Goal: Task Accomplishment & Management: Manage account settings

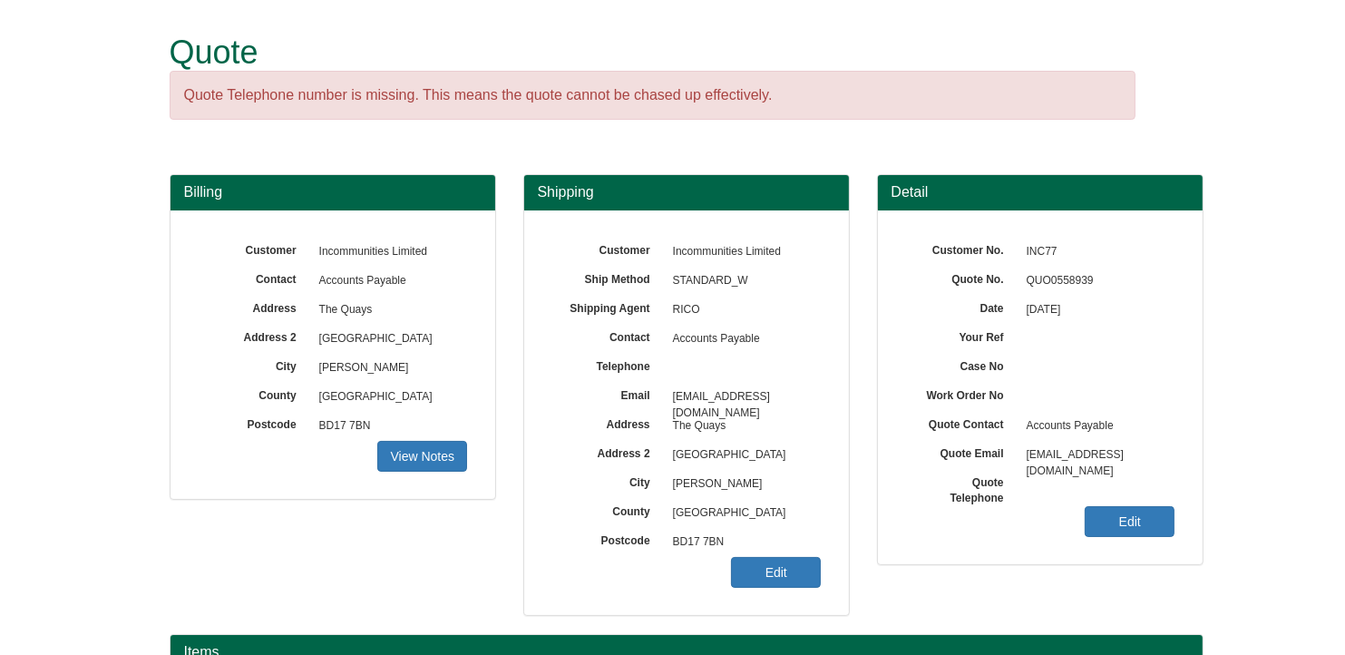
click at [960, 380] on div "Customer No. INC77 Quote No. QUO0558939 Date 29/09/2025 Your Ref Case No Work O…" at bounding box center [1040, 387] width 325 height 354
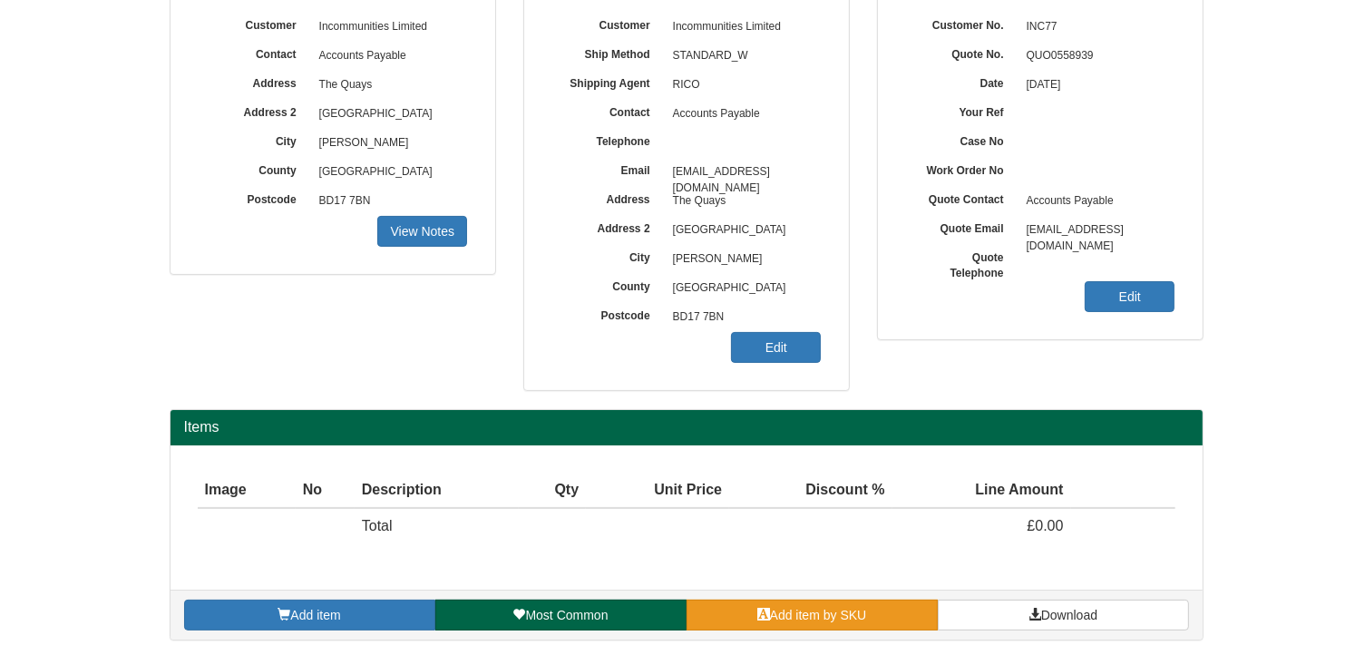
click at [858, 610] on span "Add item by SKU" at bounding box center [818, 614] width 97 height 15
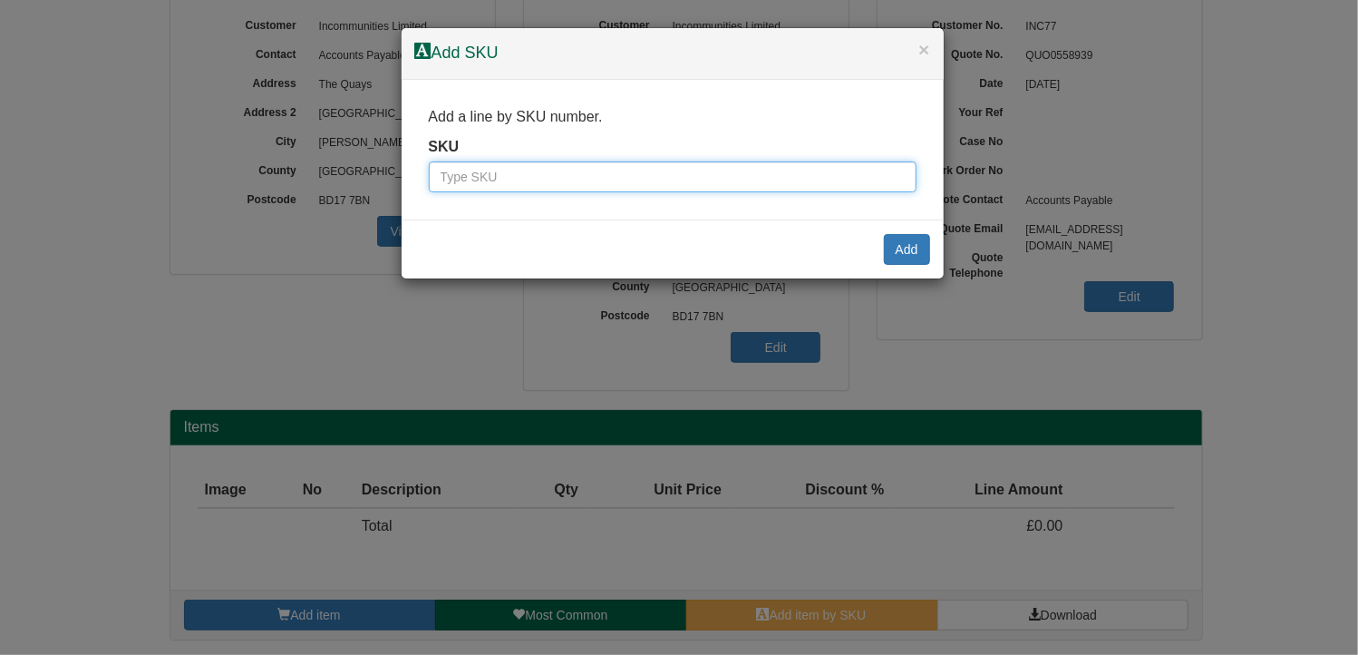
paste input "0390203BLA"
type input "0390203BLA"
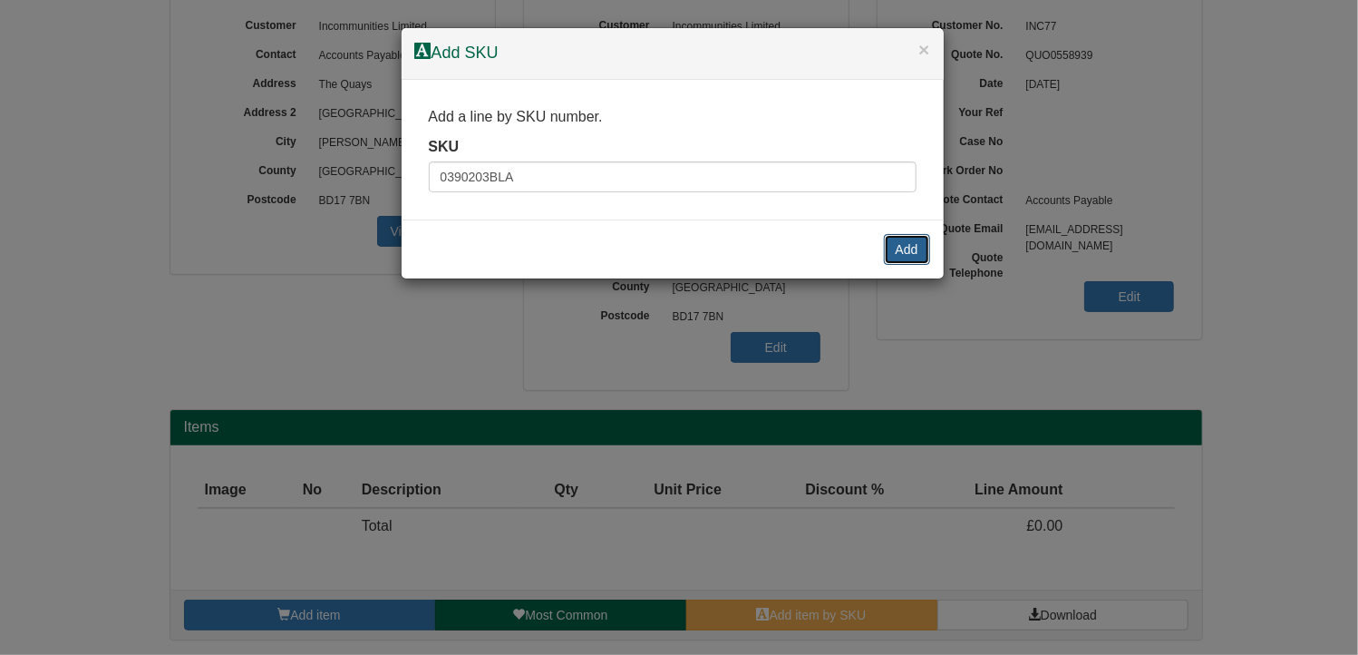
click at [917, 246] on button "Add" at bounding box center [907, 249] width 46 height 31
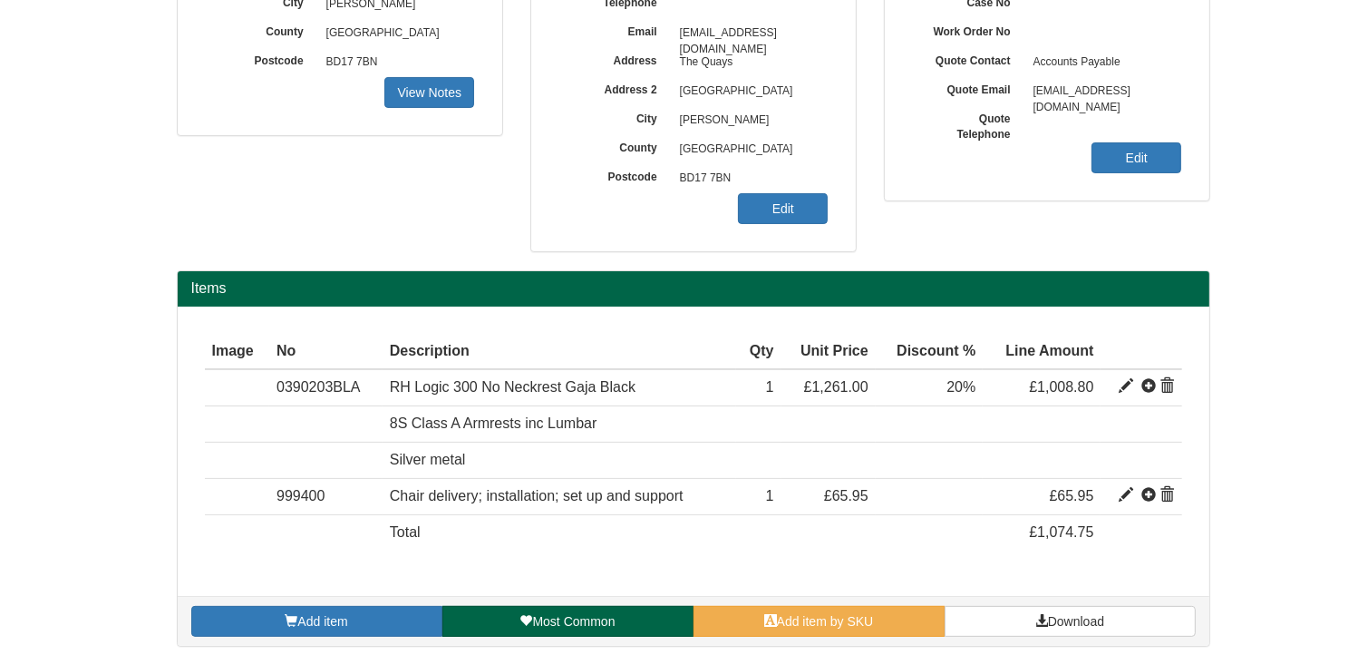
scroll to position [369, 0]
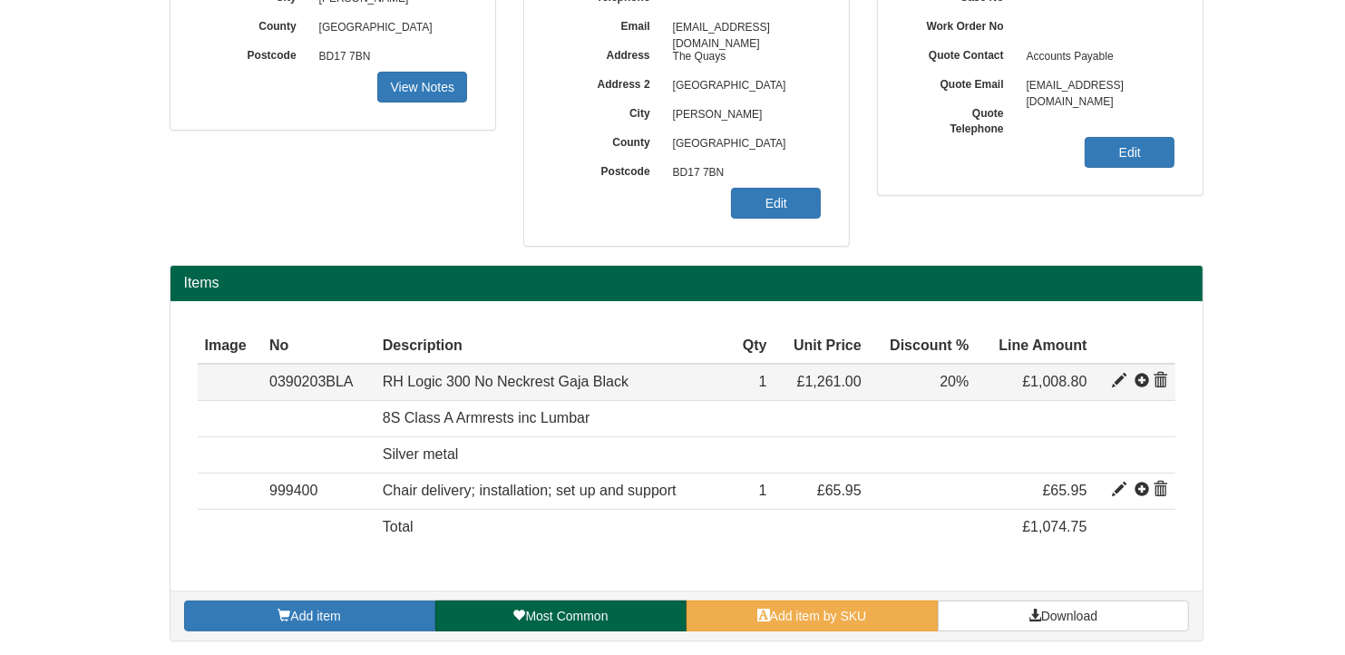
click at [1121, 374] on span at bounding box center [1119, 381] width 15 height 15
type input "RH Logic 300 No Neckrest Gaja Black"
type input "Gaja Black 60999"
type input "591.13"
type input "1261.00"
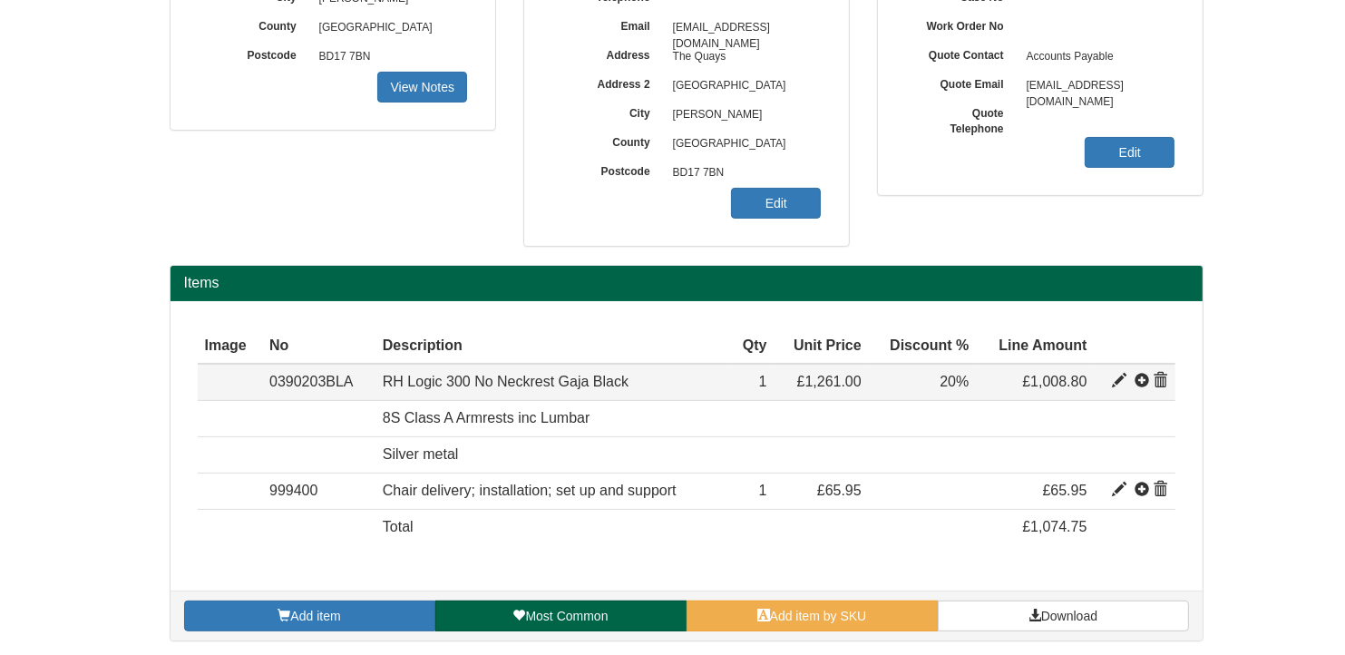
type input "1261.00"
type input "1"
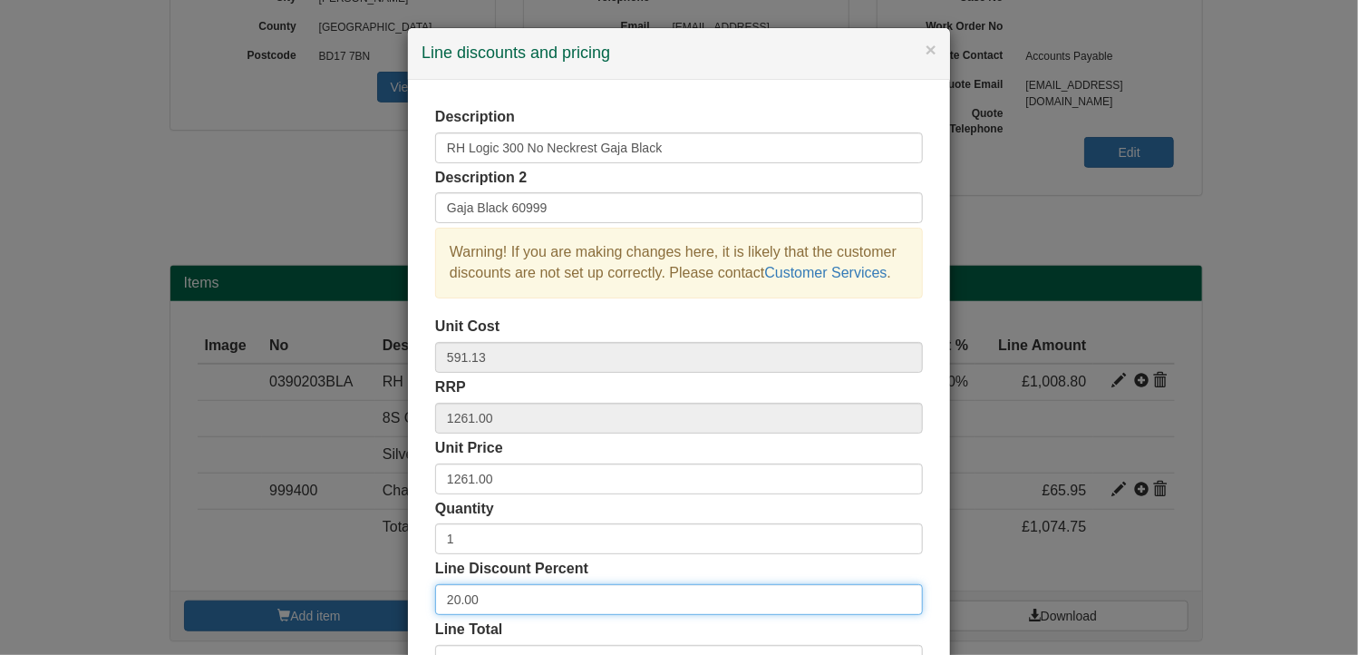
drag, startPoint x: 478, startPoint y: 597, endPoint x: 392, endPoint y: 601, distance: 86.3
click at [392, 601] on div "× Line discounts and pricing Description RH Logic 300 No Neckrest Gaja Black De…" at bounding box center [679, 327] width 1358 height 655
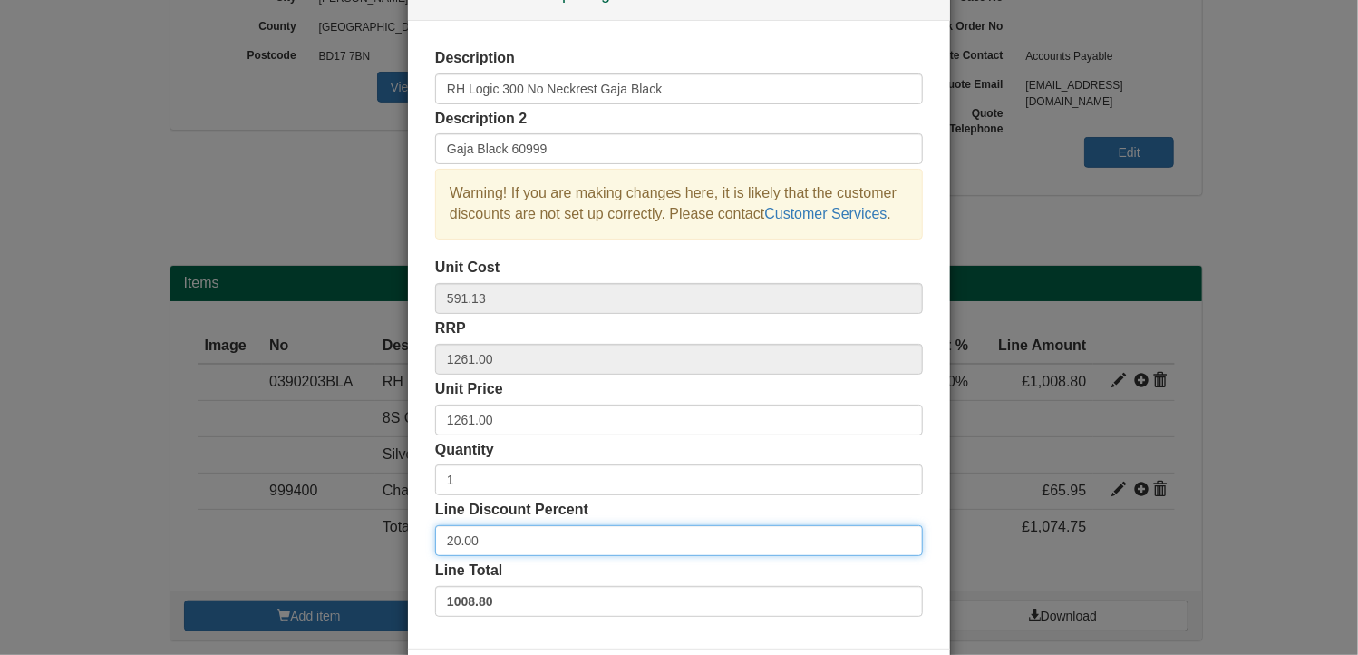
scroll to position [91, 0]
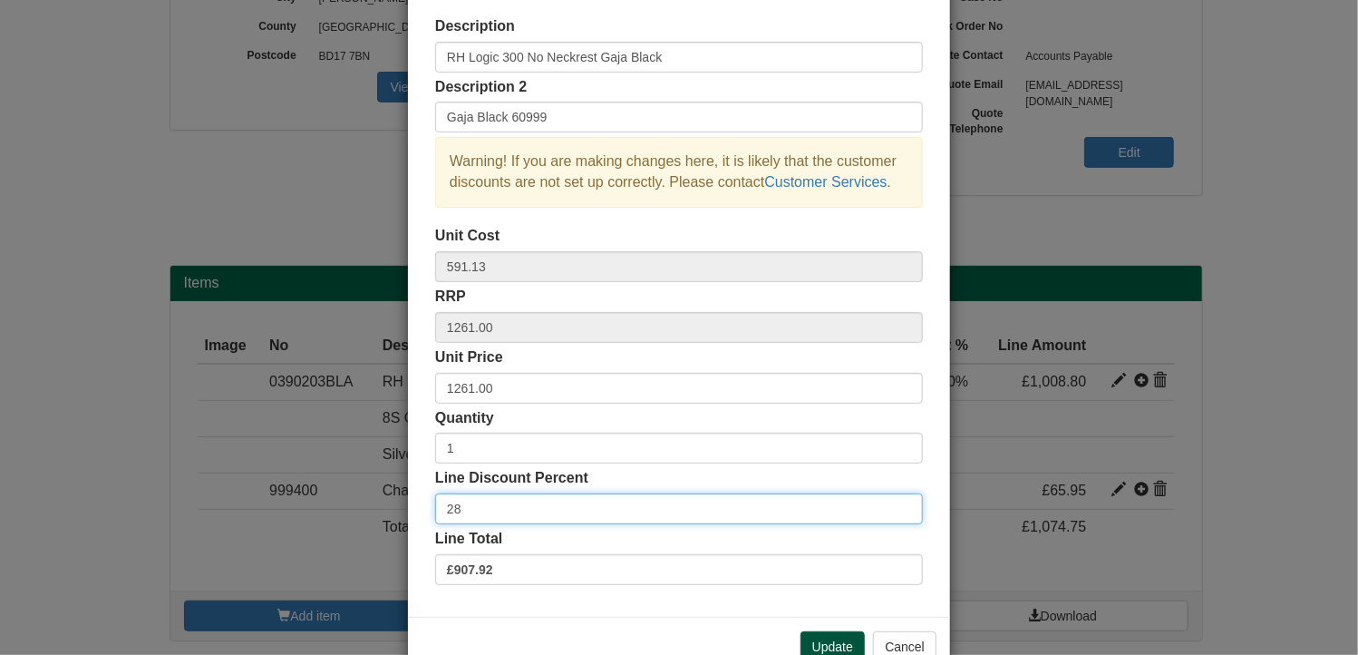
type input "28"
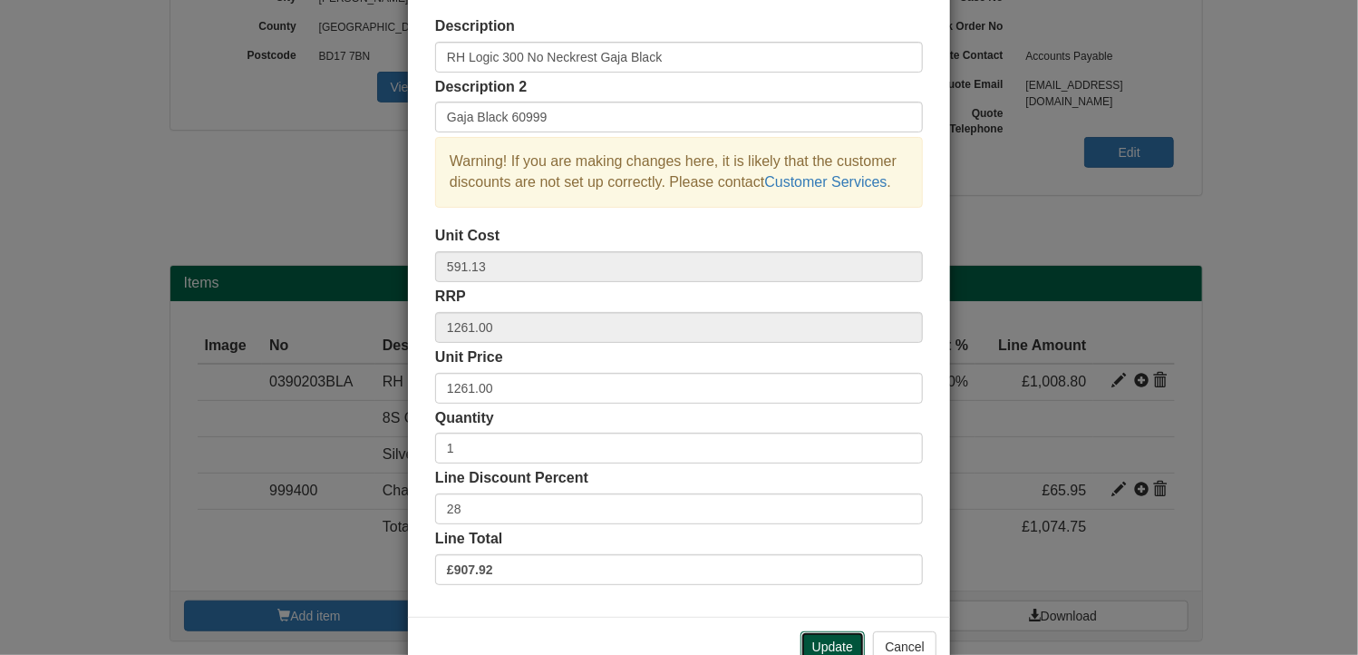
click at [826, 632] on button "Update" at bounding box center [833, 646] width 64 height 31
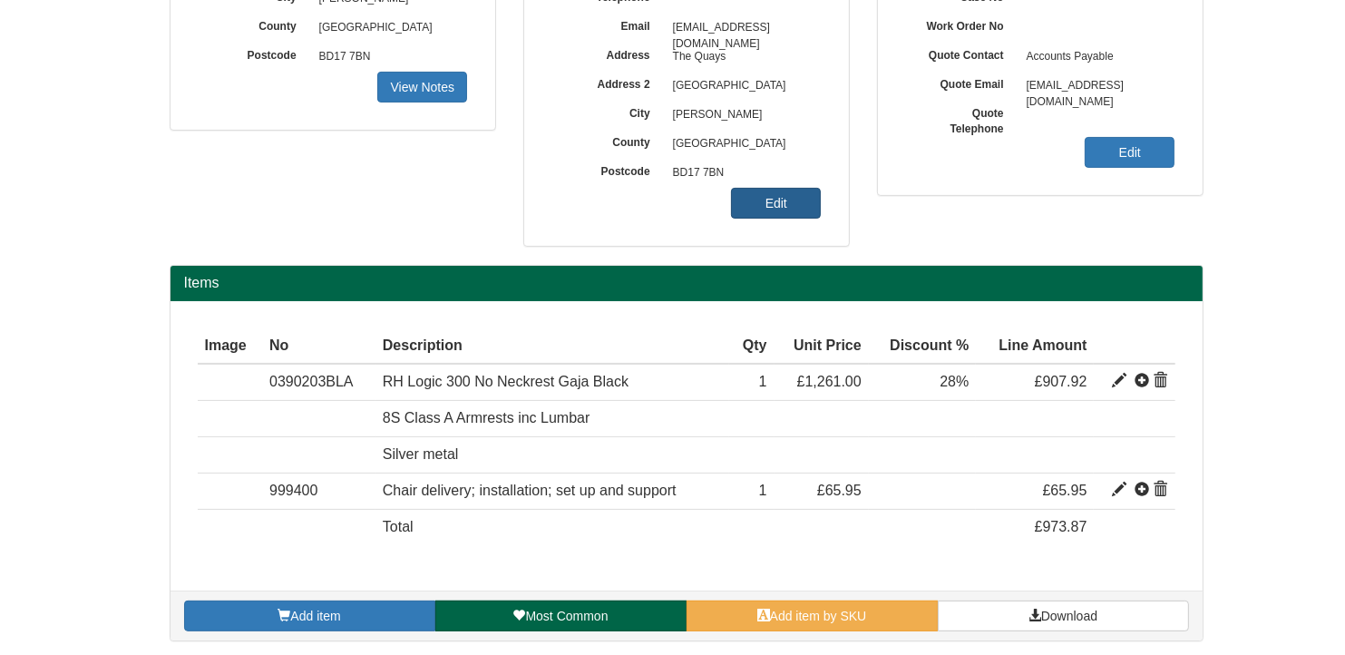
click at [778, 197] on link "Edit" at bounding box center [776, 203] width 90 height 31
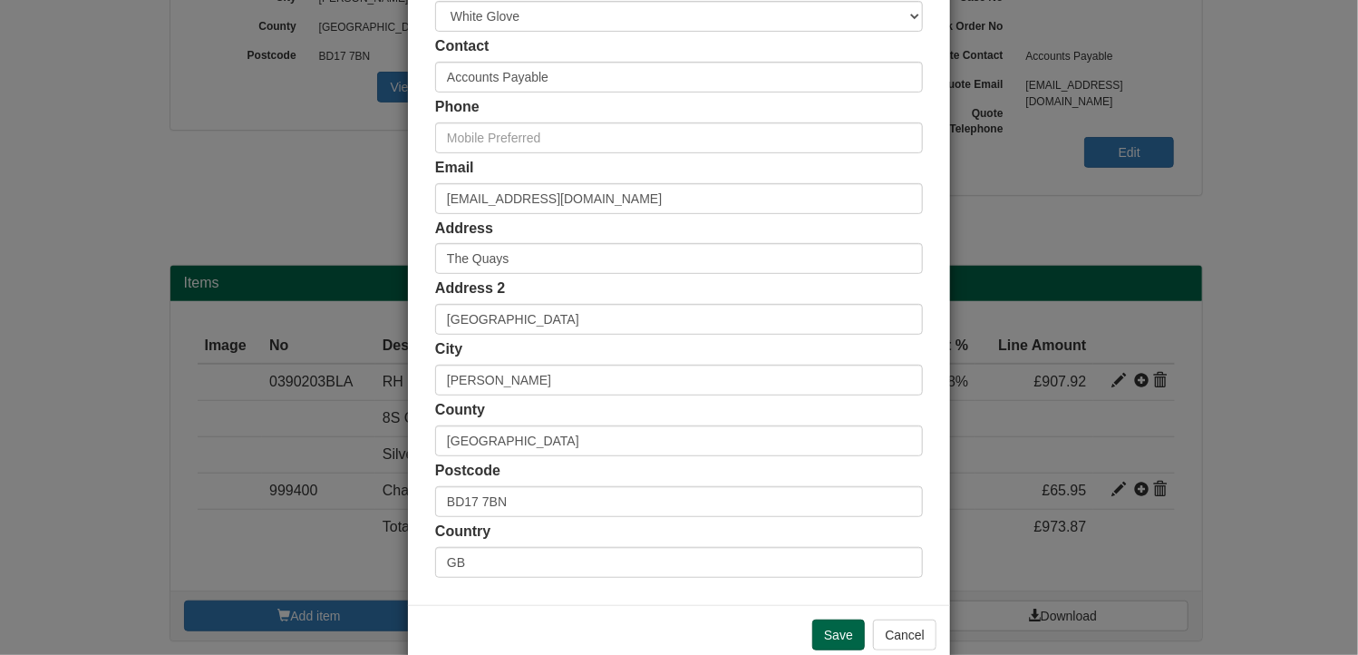
scroll to position [348, 0]
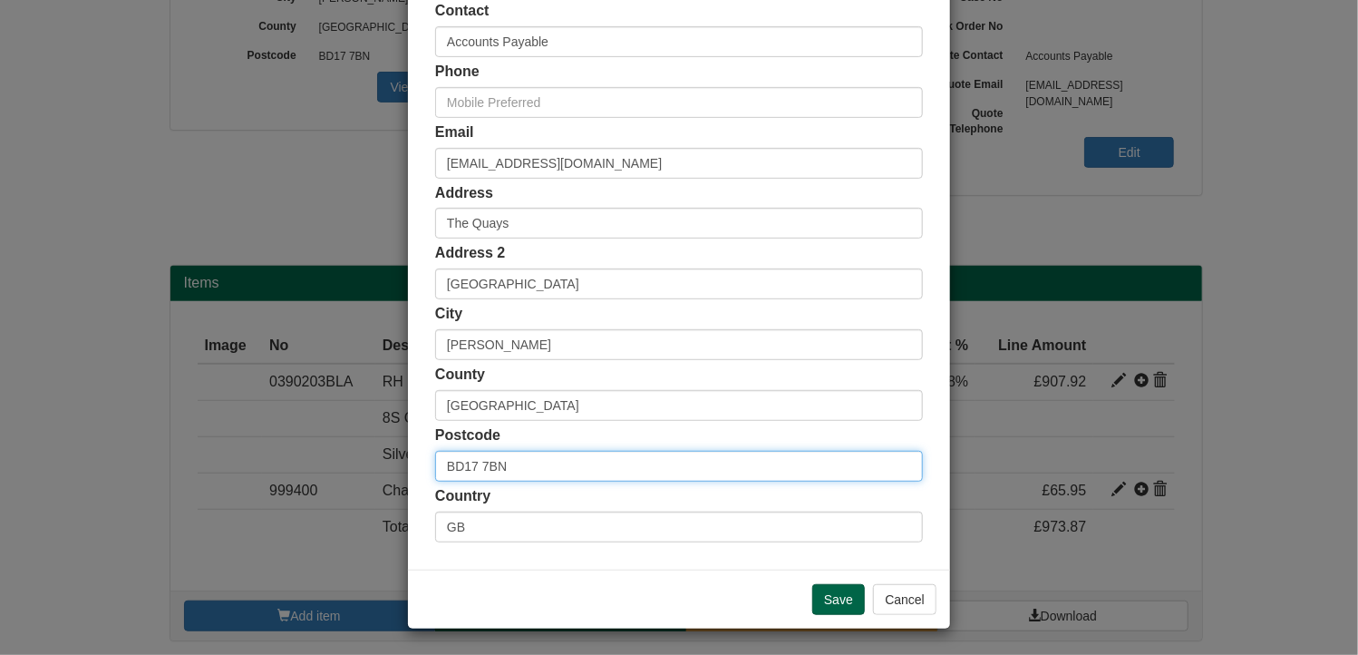
drag, startPoint x: 510, startPoint y: 471, endPoint x: 376, endPoint y: 465, distance: 133.4
click at [376, 465] on div "× Shipping Customer Name Incommunities Limited Ship Method Free of Charge £5 Fl…" at bounding box center [679, 327] width 1358 height 655
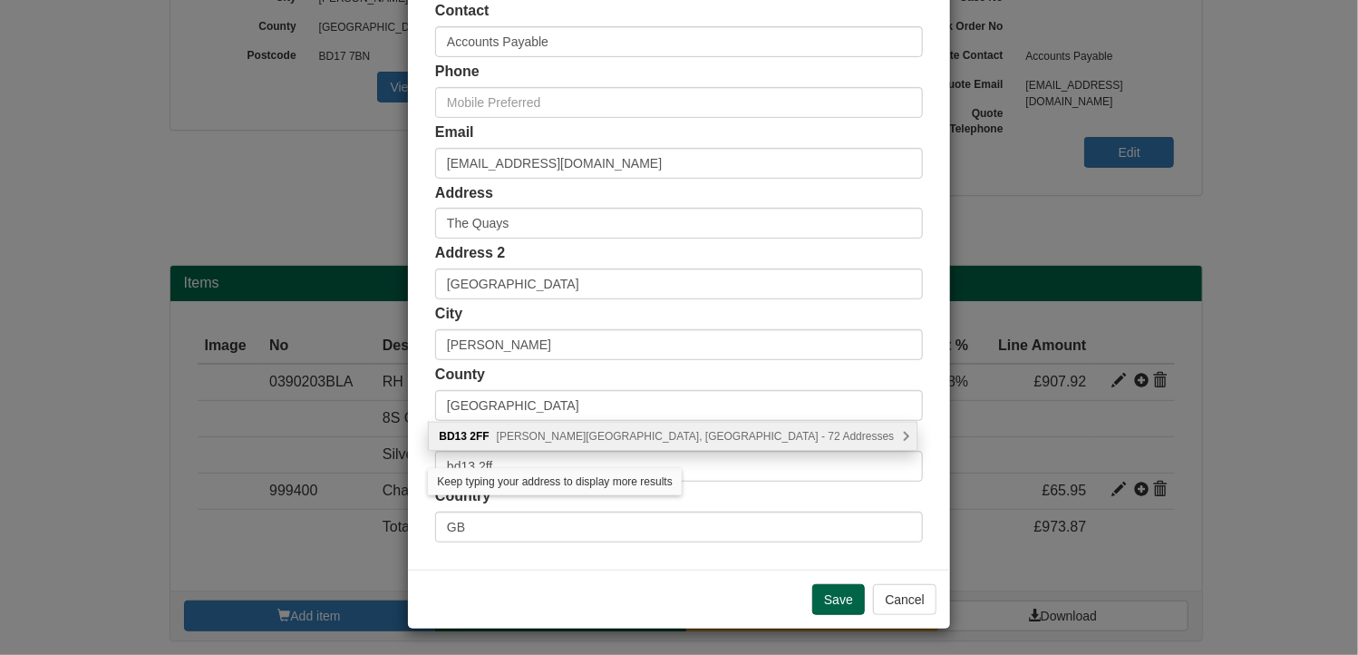
click at [540, 437] on span "Bradshaw View, Bradford - 72 Addresses" at bounding box center [696, 436] width 398 height 13
type input "BD13 2FF"
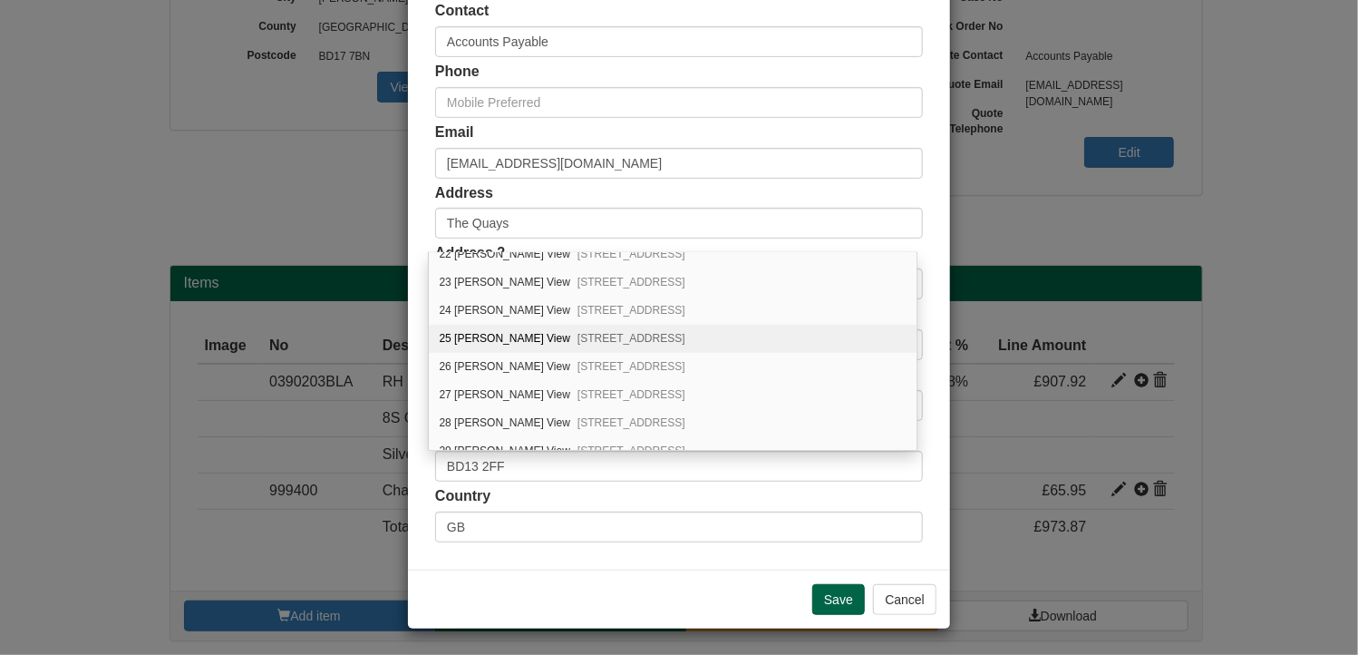
scroll to position [544, 0]
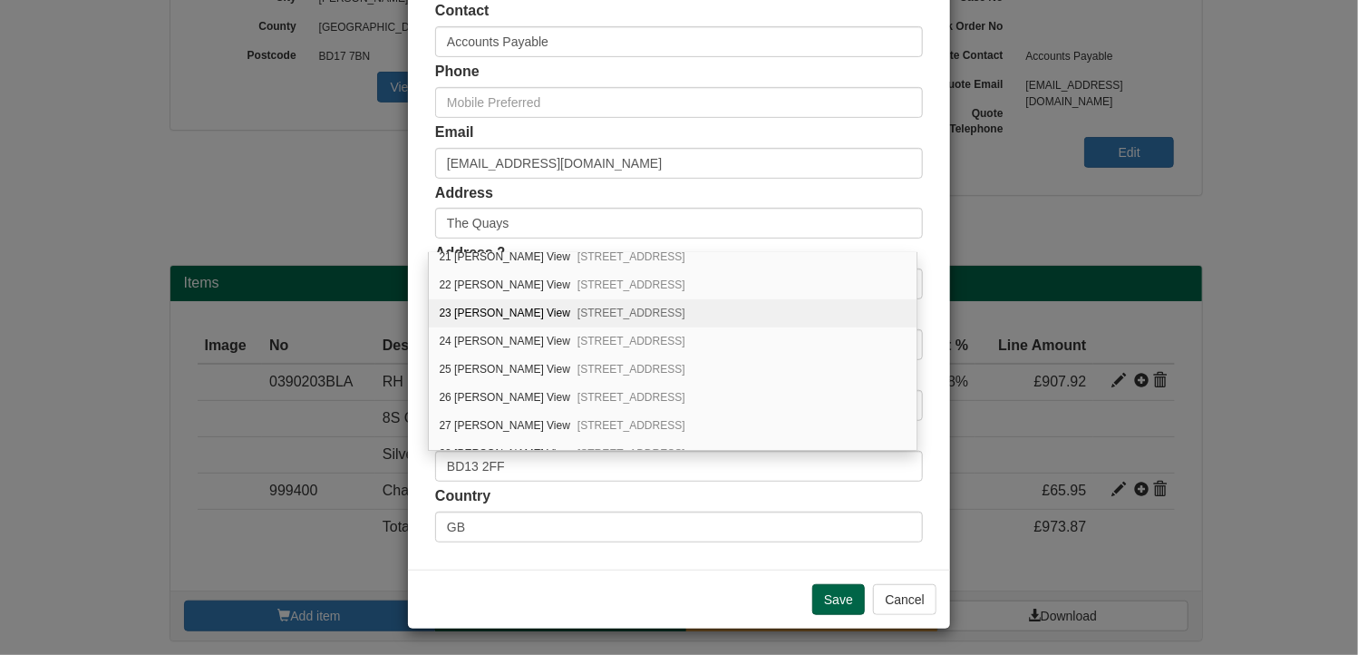
click at [463, 299] on div "23 Bradshaw View Queensbury, Bradford, BD13 2FF" at bounding box center [673, 313] width 488 height 28
type input "23 [PERSON_NAME] View"
type input "Queensbury"
type input "Bradford"
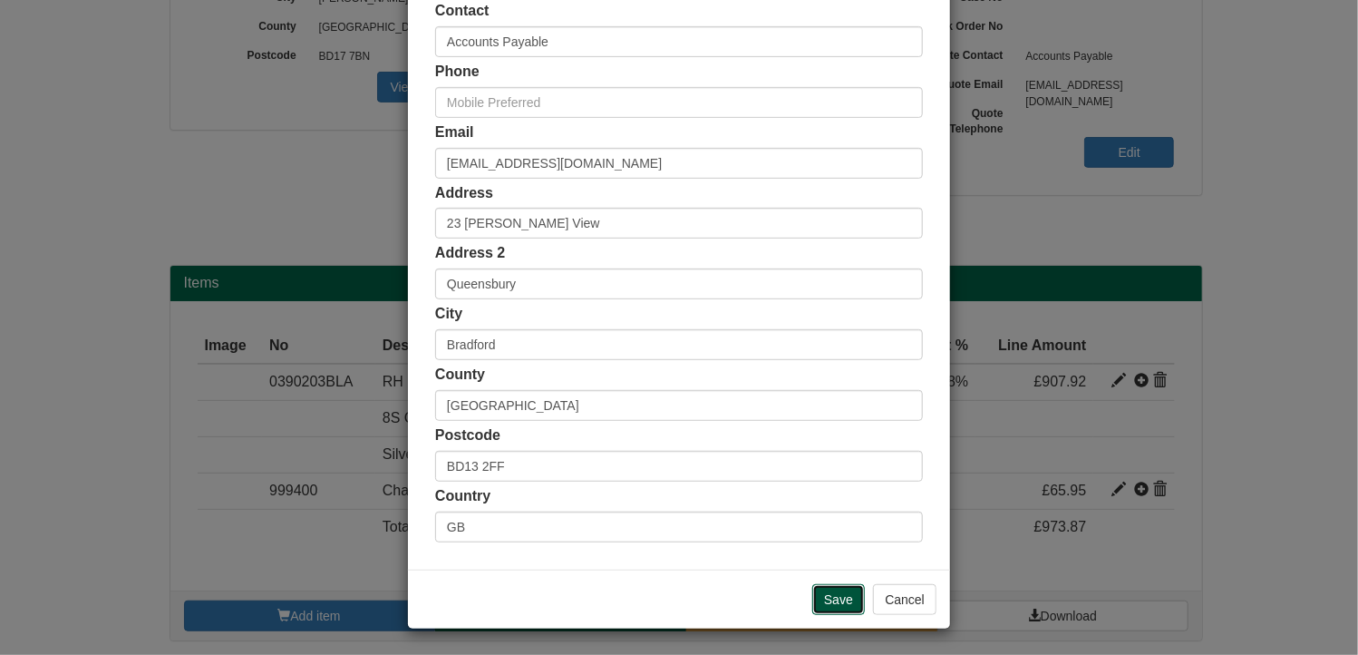
click at [826, 599] on input "Save" at bounding box center [838, 599] width 53 height 31
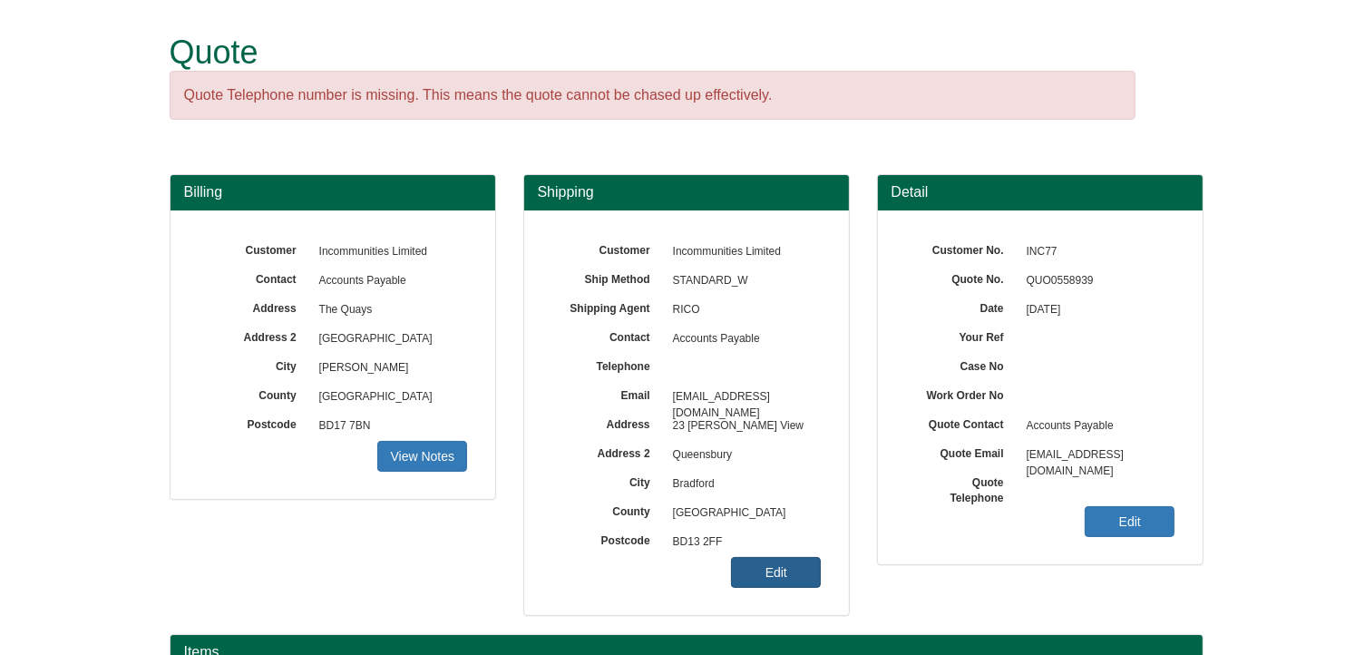
click at [792, 572] on link "Edit" at bounding box center [776, 572] width 90 height 31
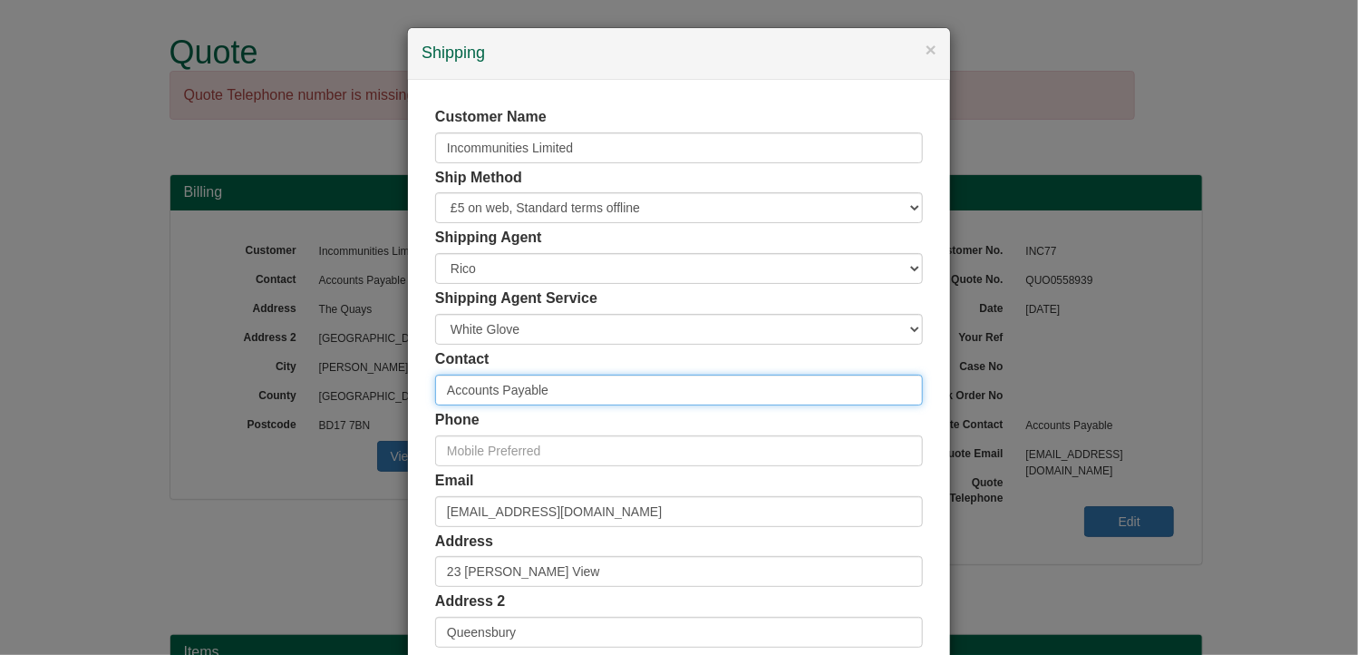
drag, startPoint x: 595, startPoint y: 386, endPoint x: 331, endPoint y: 382, distance: 263.9
click at [331, 382] on div "× Shipping Customer Name Incommunities Limited Ship Method Free of Charge £5 Fl…" at bounding box center [679, 327] width 1358 height 655
type input "[PERSON_NAME]"
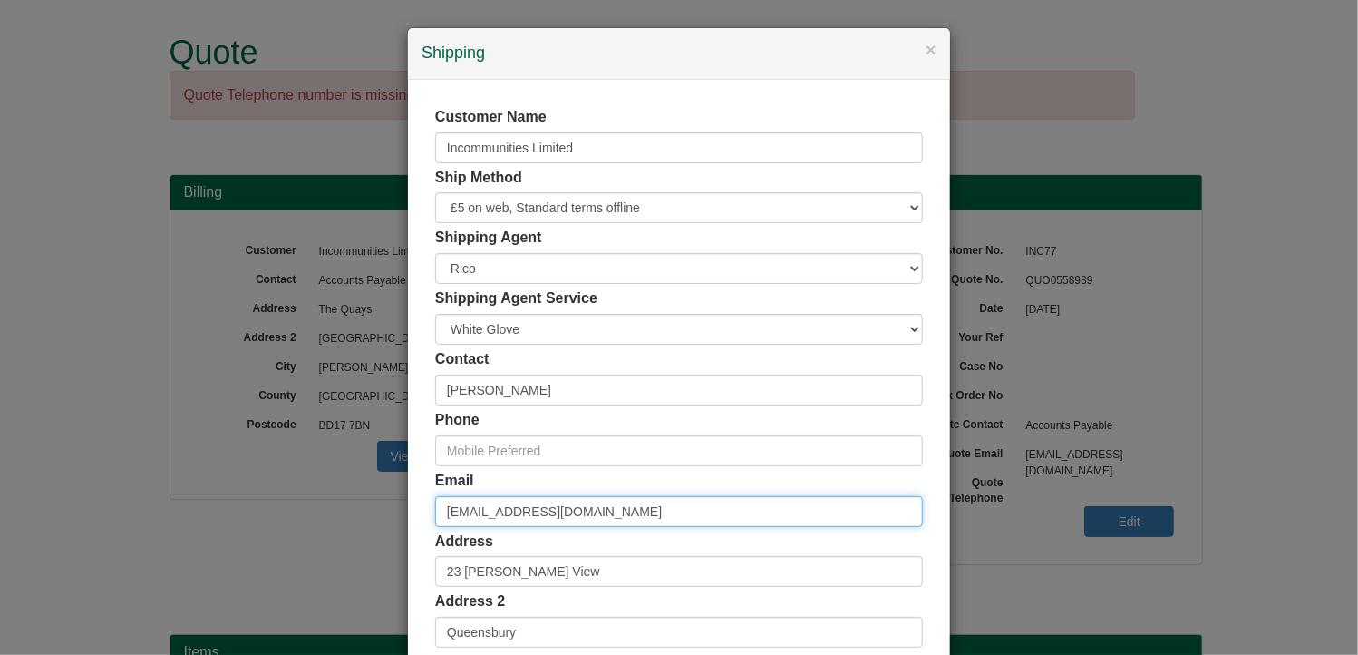
drag, startPoint x: 680, startPoint y: 513, endPoint x: 363, endPoint y: 512, distance: 317.3
click at [363, 512] on div "× Shipping Customer Name Incommunities Limited Ship Method Free of Charge £5 Fl…" at bounding box center [679, 327] width 1358 height 655
type input "g"
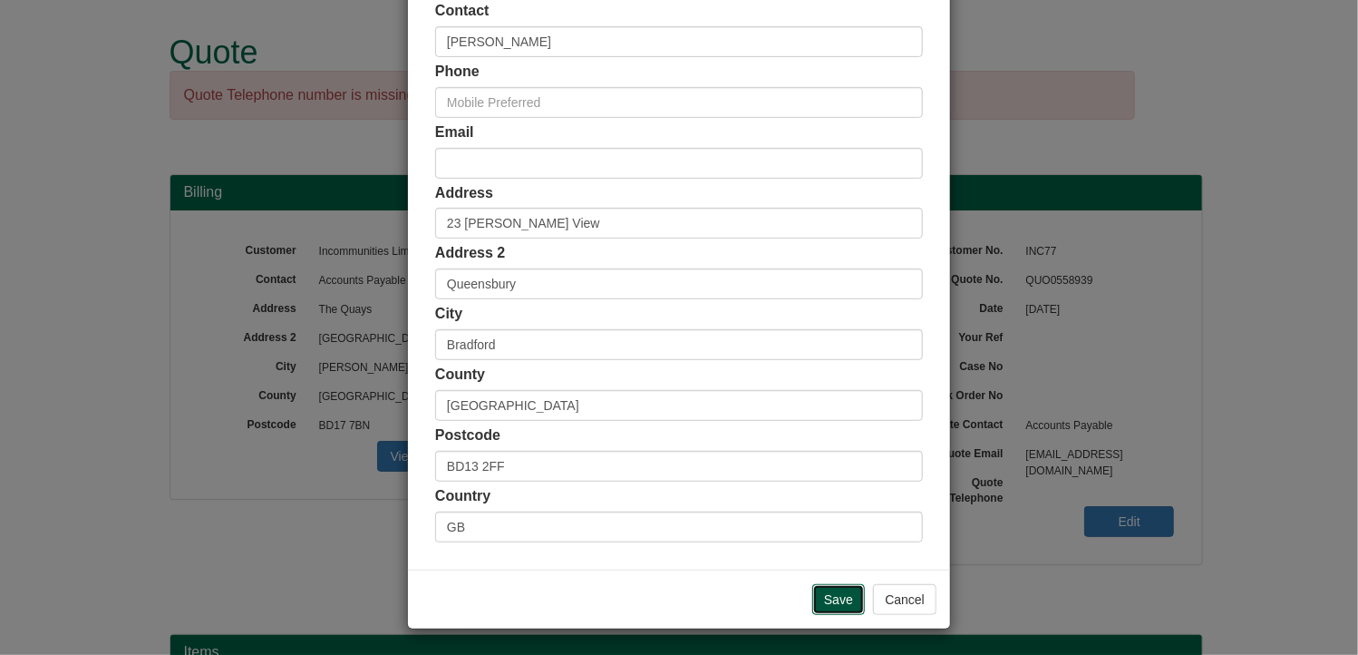
click at [828, 599] on input "Save" at bounding box center [838, 599] width 53 height 31
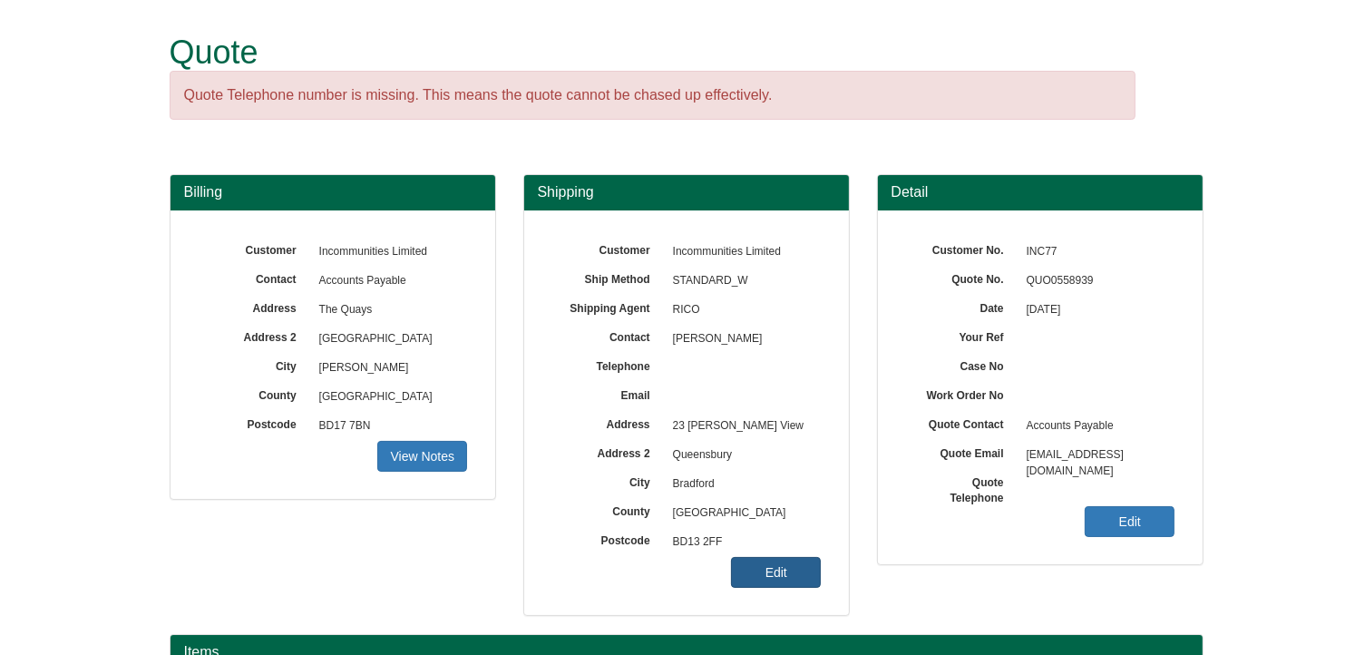
click at [769, 574] on link "Edit" at bounding box center [776, 572] width 90 height 31
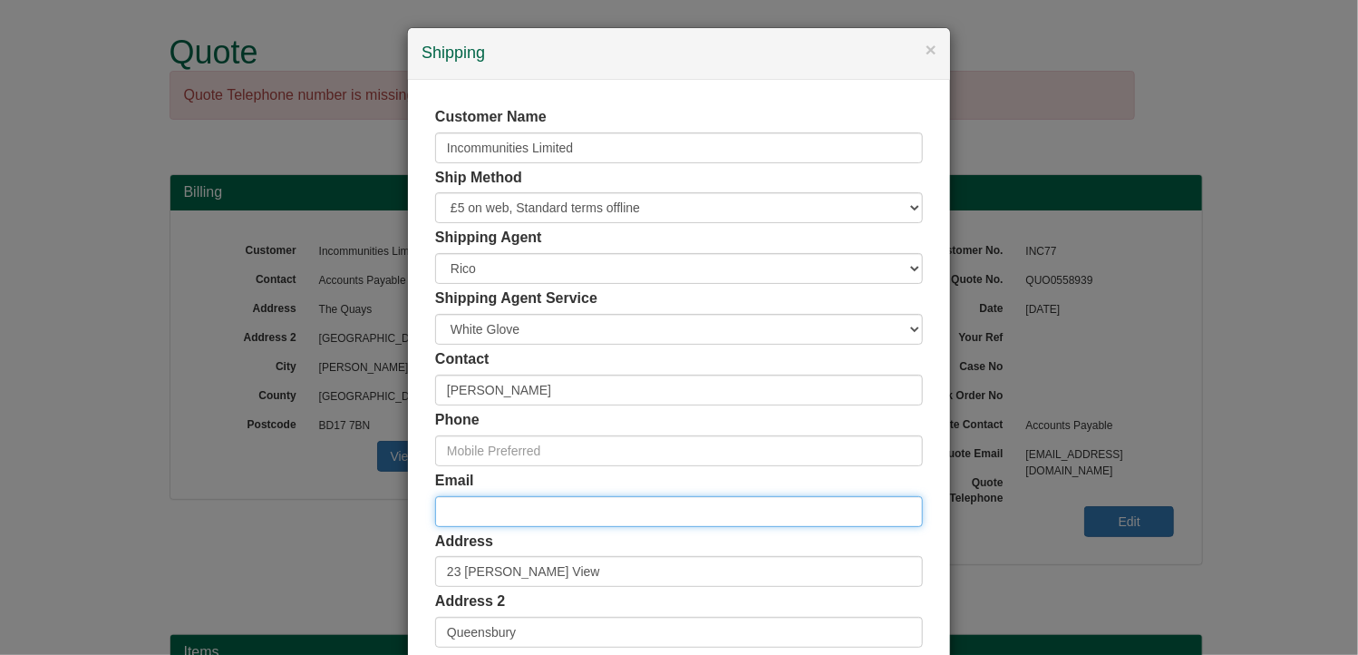
paste input "[PERSON_NAME][EMAIL_ADDRESS][PERSON_NAME][DOMAIN_NAME]"
type input "[PERSON_NAME][EMAIL_ADDRESS][PERSON_NAME][DOMAIN_NAME]"
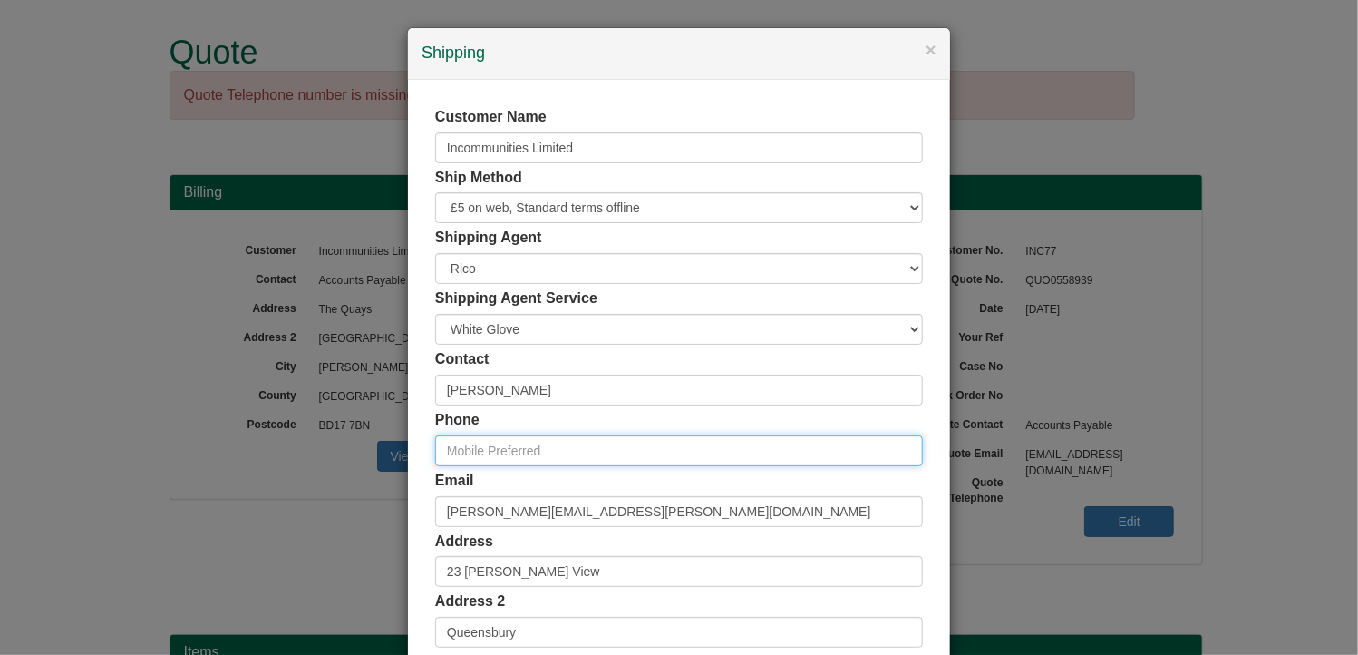
paste input "07572774525"
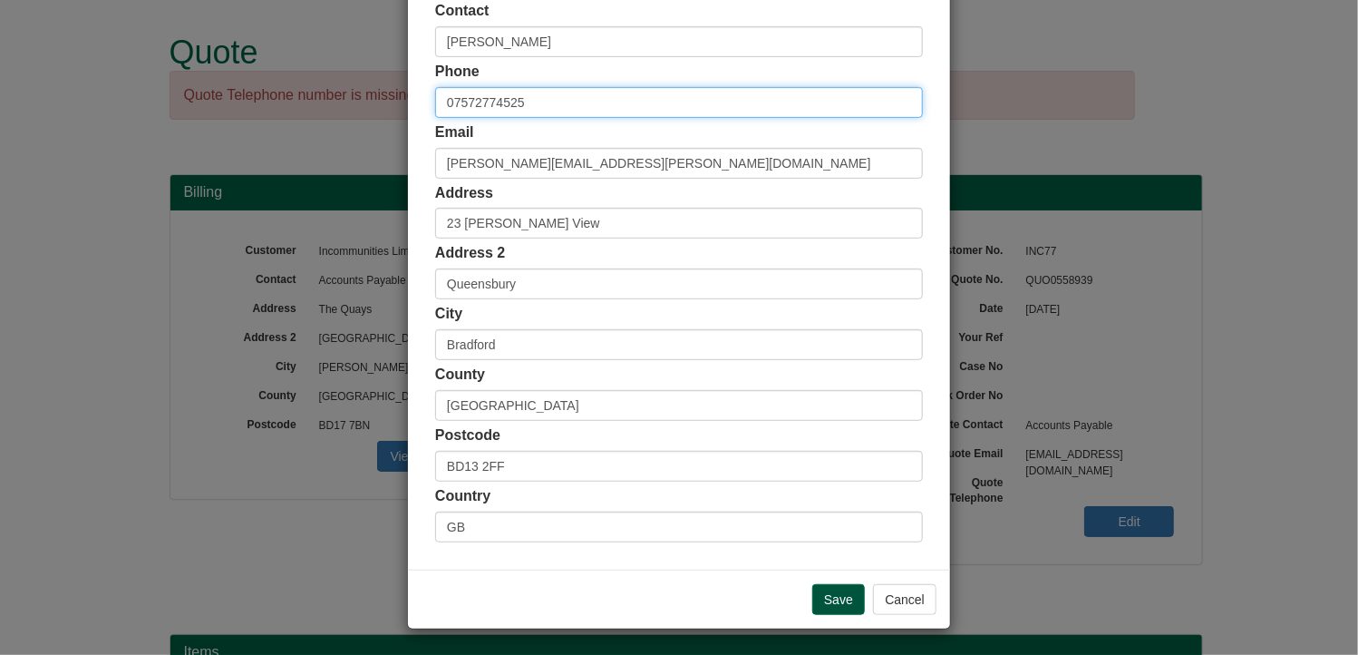
type input "07572774525"
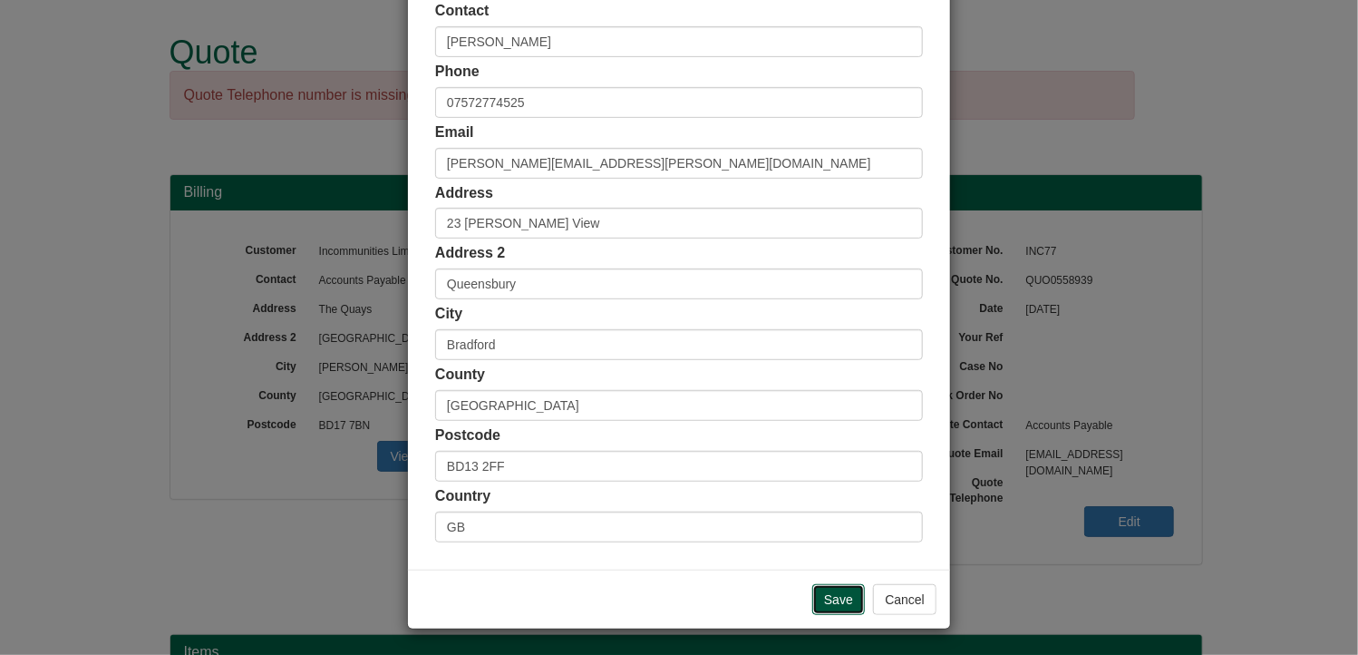
click at [823, 601] on input "Save" at bounding box center [838, 599] width 53 height 31
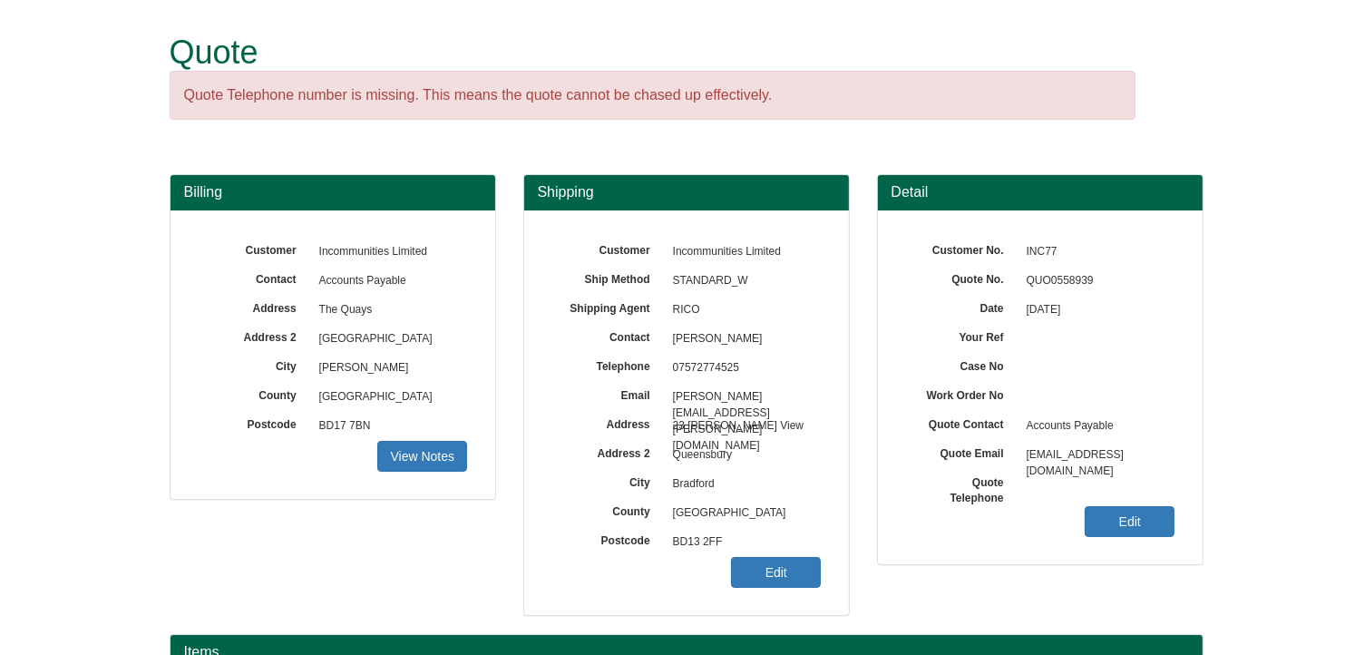
scroll to position [369, 0]
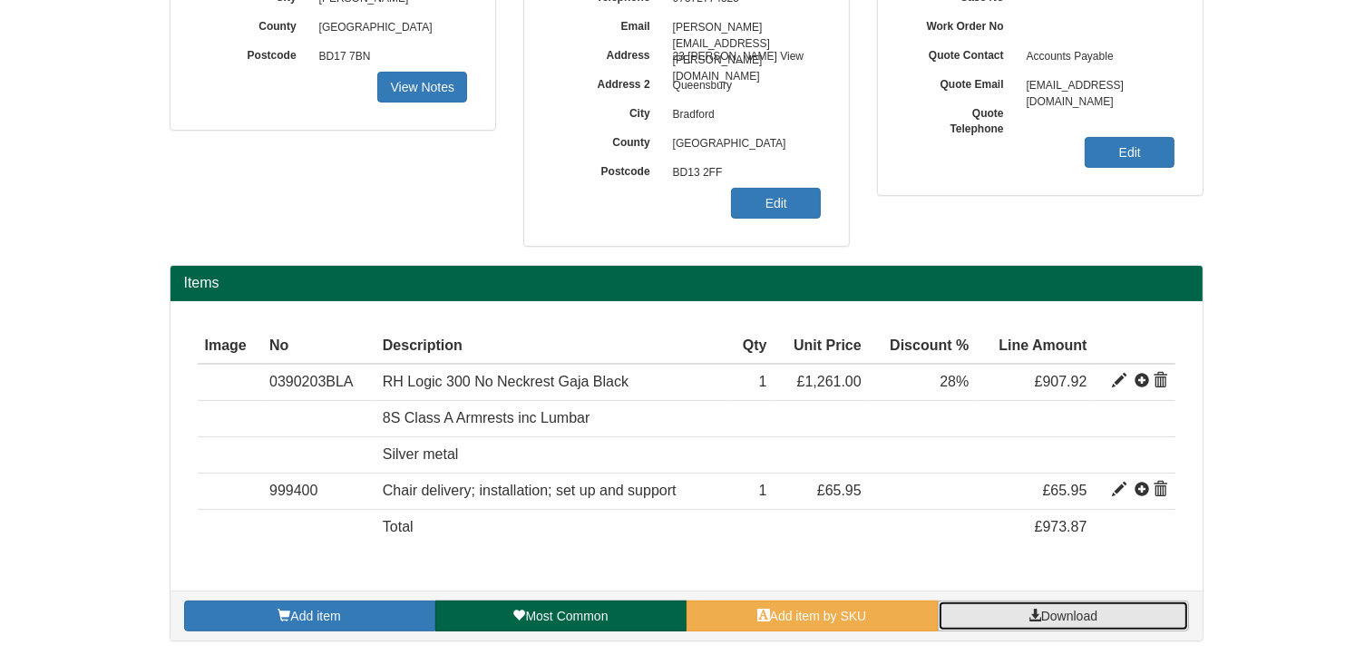
click at [1045, 614] on span "Download" at bounding box center [1069, 615] width 56 height 15
